Goal: Task Accomplishment & Management: Manage account settings

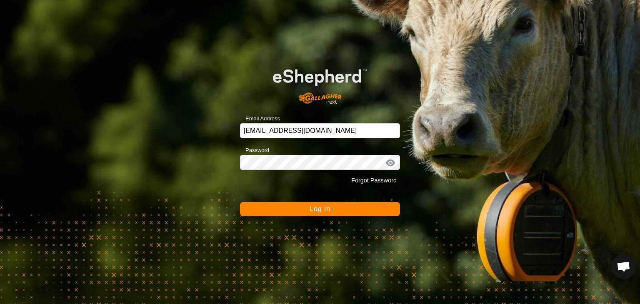
click at [326, 207] on span "Log In" at bounding box center [319, 208] width 20 height 7
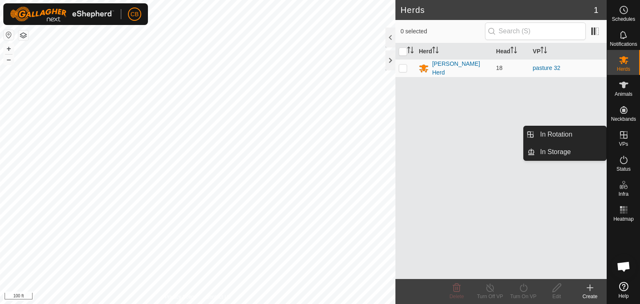
click at [625, 137] on icon at bounding box center [623, 135] width 10 height 10
click at [571, 133] on link "In Rotation" at bounding box center [570, 134] width 71 height 17
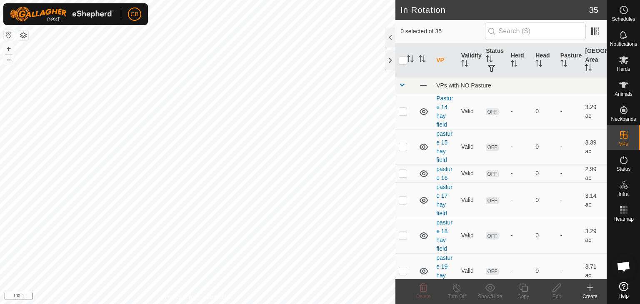
click at [587, 289] on icon at bounding box center [590, 288] width 10 height 10
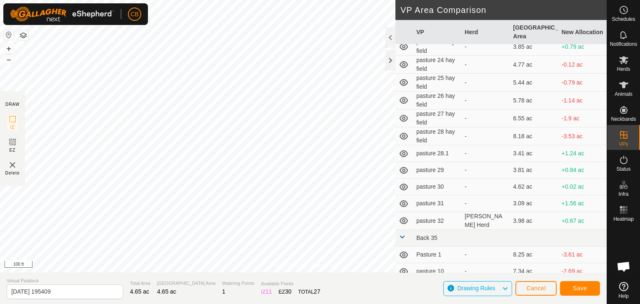
scroll to position [200, 0]
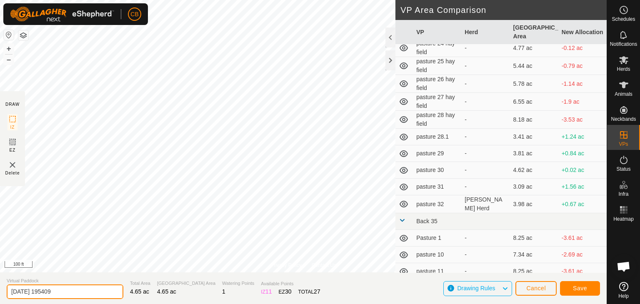
click at [73, 294] on input "[DATE] 195409" at bounding box center [65, 291] width 117 height 15
type input "2"
type input "pasture 33"
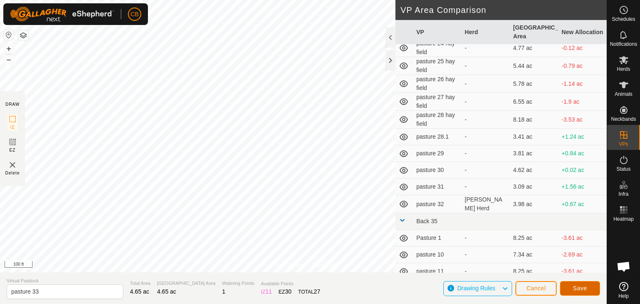
click at [577, 289] on span "Save" at bounding box center [579, 288] width 14 height 7
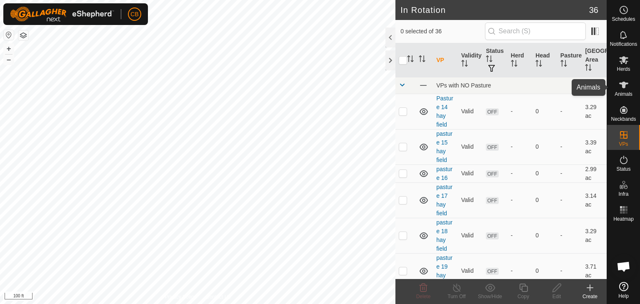
click at [624, 87] on icon at bounding box center [623, 85] width 9 height 7
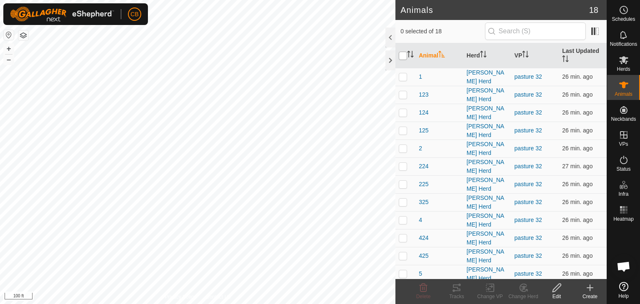
click at [403, 55] on input "checkbox" at bounding box center [402, 56] width 8 height 8
checkbox input "true"
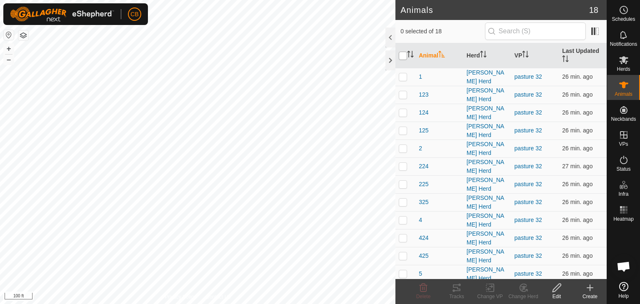
checkbox input "true"
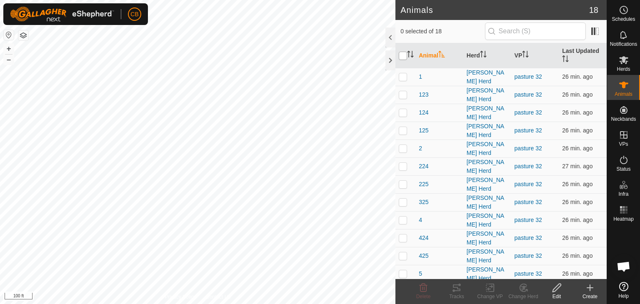
checkbox input "true"
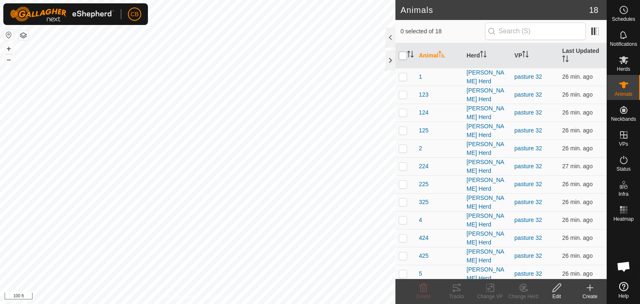
checkbox input "true"
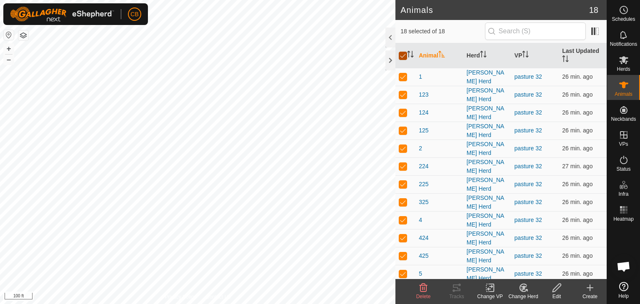
click at [403, 55] on input "checkbox" at bounding box center [402, 56] width 8 height 8
checkbox input "false"
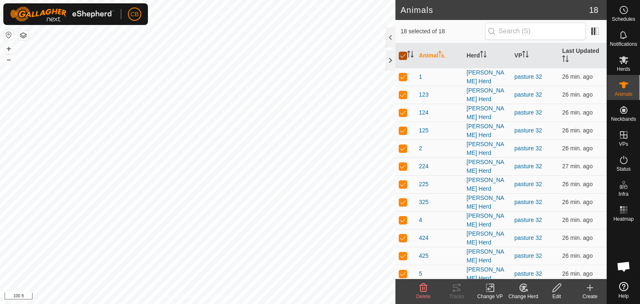
checkbox input "false"
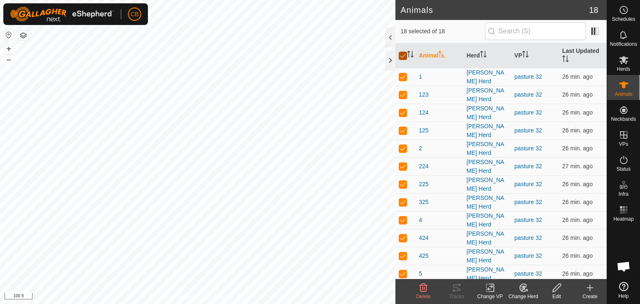
checkbox input "false"
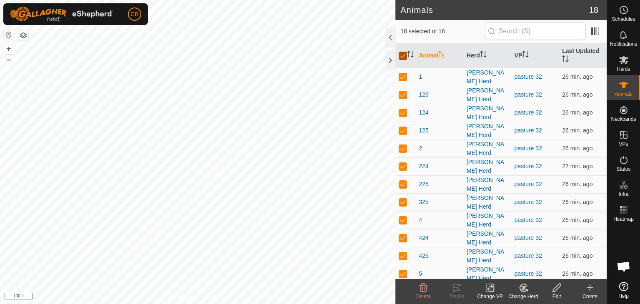
checkbox input "false"
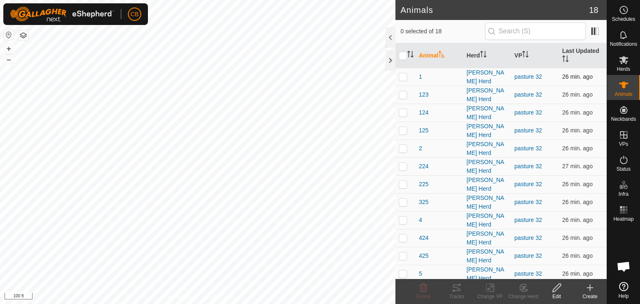
click at [403, 76] on p-checkbox at bounding box center [402, 76] width 8 height 7
click at [455, 288] on icon at bounding box center [456, 288] width 10 height 10
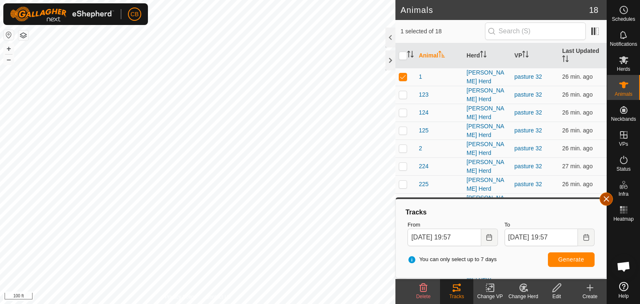
click at [606, 199] on button "button" at bounding box center [605, 198] width 13 height 13
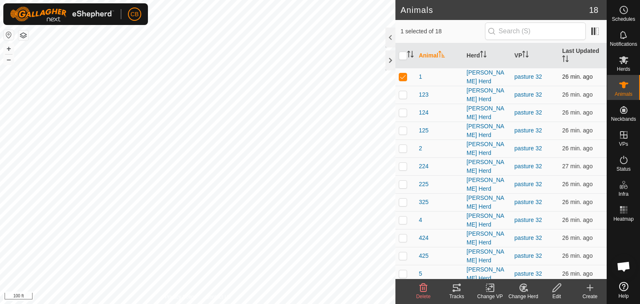
click at [402, 75] on p-checkbox at bounding box center [402, 76] width 8 height 7
checkbox input "false"
click at [401, 145] on p-checkbox at bounding box center [402, 148] width 8 height 7
click at [454, 286] on icon at bounding box center [456, 288] width 10 height 10
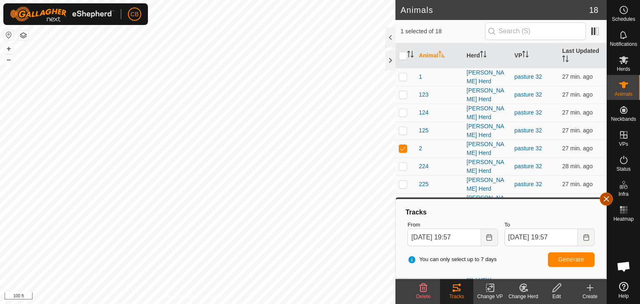
click at [606, 201] on button "button" at bounding box center [605, 198] width 13 height 13
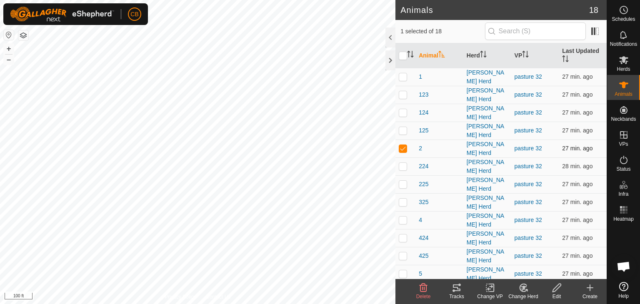
click at [402, 145] on p-checkbox at bounding box center [402, 148] width 8 height 7
checkbox input "false"
click at [623, 210] on rect at bounding box center [623, 210] width 2 height 2
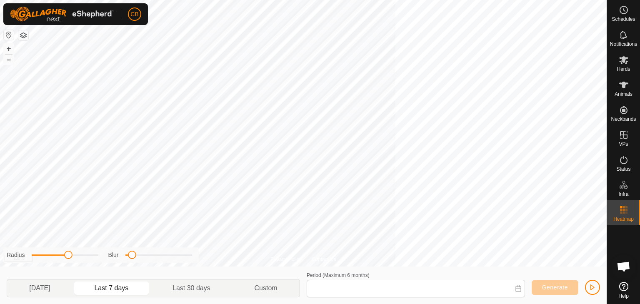
type input "[DATE] - [DATE]"
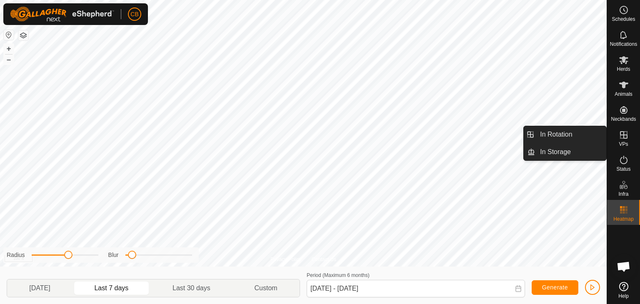
click at [622, 134] on icon at bounding box center [623, 134] width 7 height 7
click at [587, 134] on link "In Rotation" at bounding box center [570, 134] width 71 height 17
